Goal: Check status

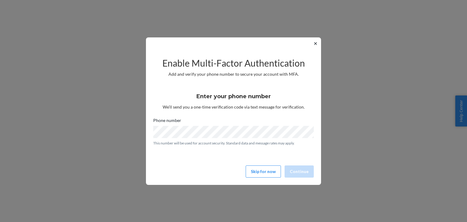
click at [310, 46] on div "✕ Enable Multi-Factor Authentication Add and verify your phone number to secure…" at bounding box center [233, 110] width 175 height 147
click at [317, 44] on button "✕" at bounding box center [315, 43] width 6 height 7
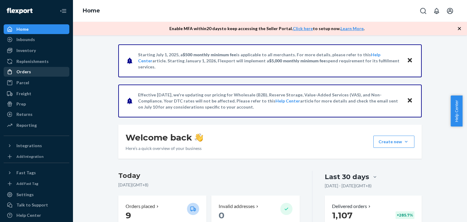
click at [35, 76] on link "Orders" at bounding box center [37, 72] width 66 height 10
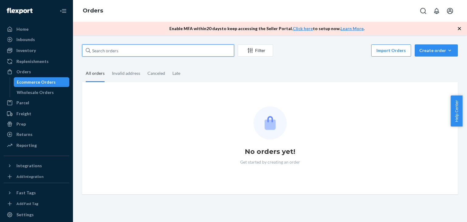
click at [117, 50] on input "text" at bounding box center [158, 50] width 152 height 12
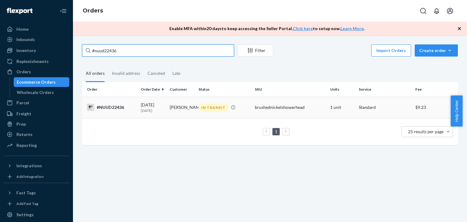
type input "#nuud22436"
click at [208, 118] on td "IN TRANSIT" at bounding box center [224, 107] width 56 height 21
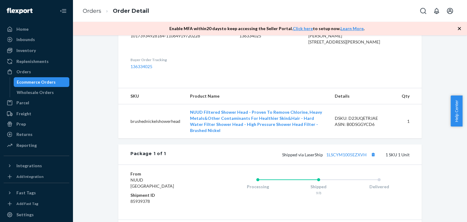
scroll to position [265, 0]
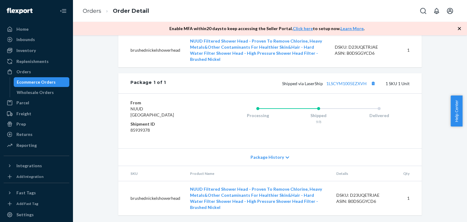
click at [281, 162] on div "Package History" at bounding box center [269, 156] width 303 height 17
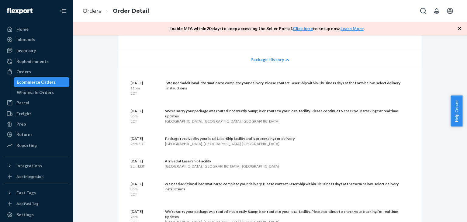
scroll to position [362, 0]
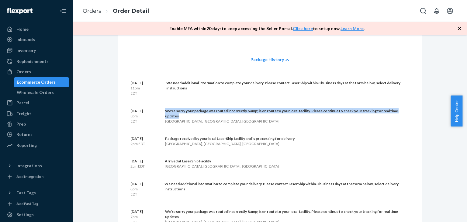
drag, startPoint x: 169, startPoint y: 114, endPoint x: 205, endPoint y: 118, distance: 36.4
click at [205, 118] on div "We're sorry your package was routed incorrectly &amp; is en route to your local…" at bounding box center [280, 115] width 260 height 15
copy div "We're sorry your package was routed incorrectly &amp; is en route to your local…"
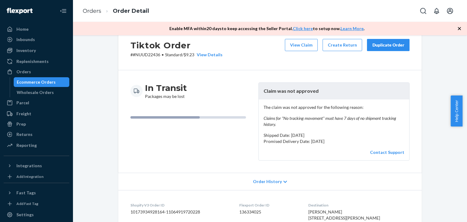
scroll to position [0, 0]
